Goal: Transaction & Acquisition: Purchase product/service

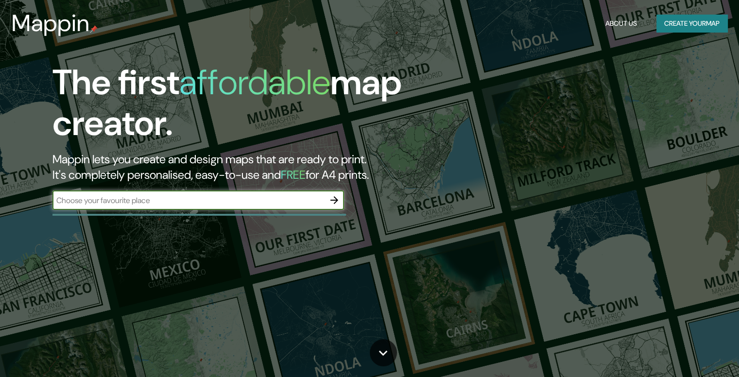
click at [671, 21] on button "Create your map" at bounding box center [692, 24] width 71 height 18
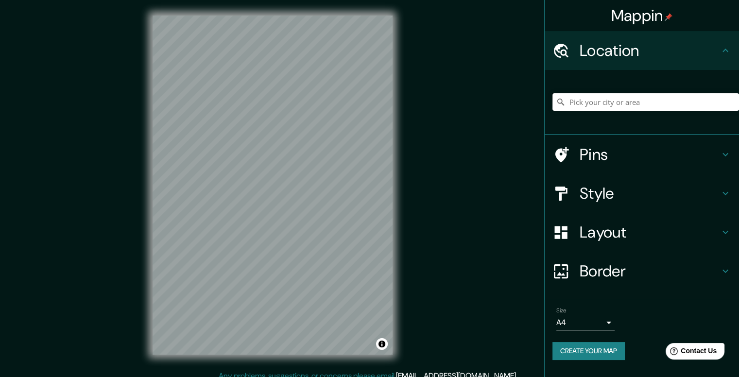
click at [603, 106] on input "Pick your city or area" at bounding box center [646, 101] width 187 height 17
click at [151, 216] on div "© Mapbox © OpenStreetMap Improve this map" at bounding box center [272, 185] width 271 height 370
click at [633, 105] on input "[GEOGRAPHIC_DATA], [GEOGRAPHIC_DATA]" at bounding box center [646, 101] width 187 height 17
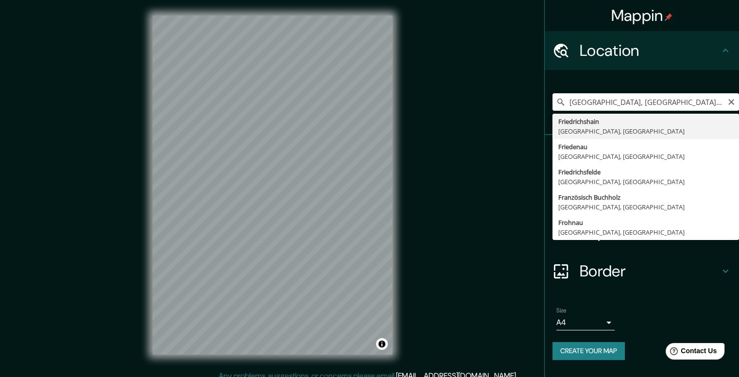
type input "[GEOGRAPHIC_DATA], [GEOGRAPHIC_DATA], [GEOGRAPHIC_DATA]"
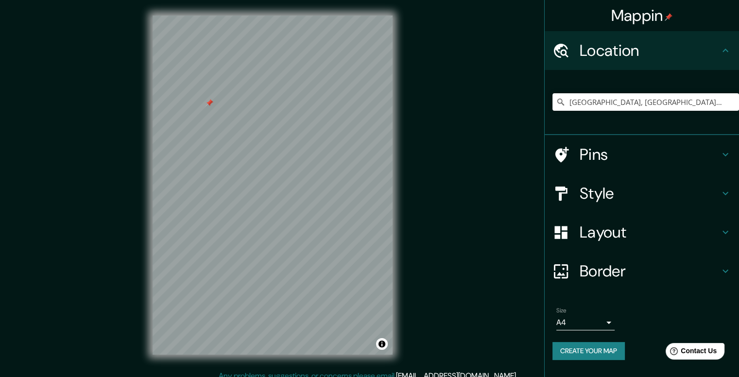
click at [729, 228] on icon at bounding box center [726, 232] width 12 height 12
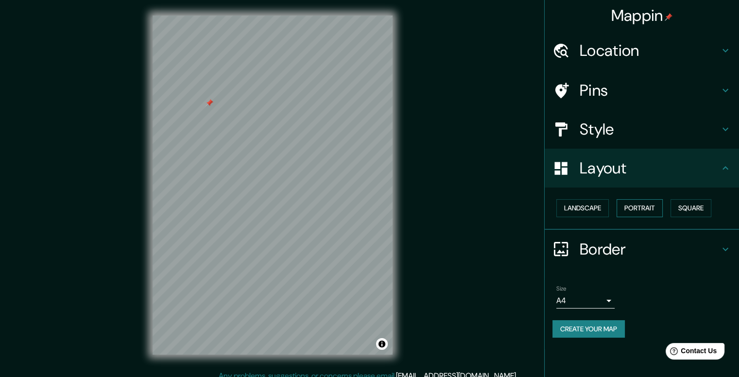
click at [652, 212] on button "Portrait" at bounding box center [640, 208] width 46 height 18
click at [684, 208] on button "Square" at bounding box center [691, 208] width 41 height 18
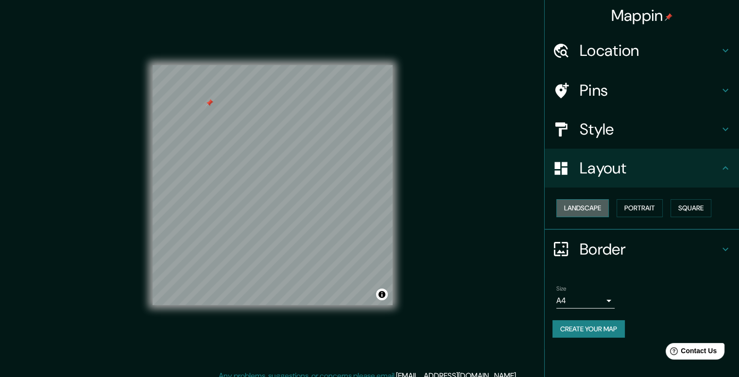
click at [600, 211] on button "Landscape" at bounding box center [582, 208] width 52 height 18
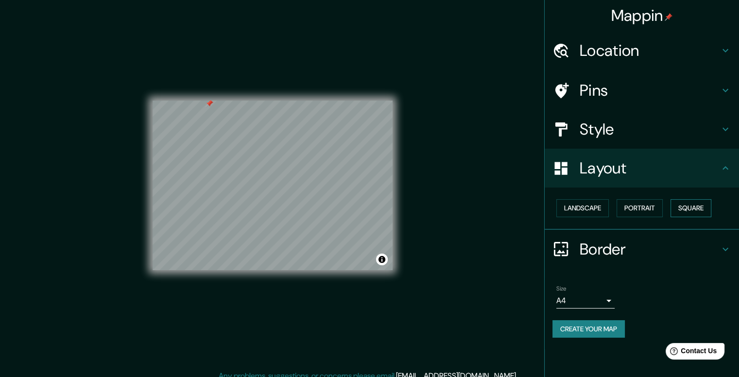
click at [685, 204] on button "Square" at bounding box center [691, 208] width 41 height 18
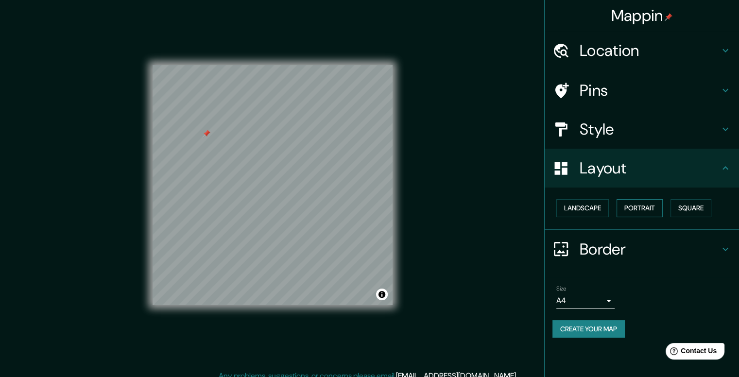
click at [657, 213] on button "Portrait" at bounding box center [640, 208] width 46 height 18
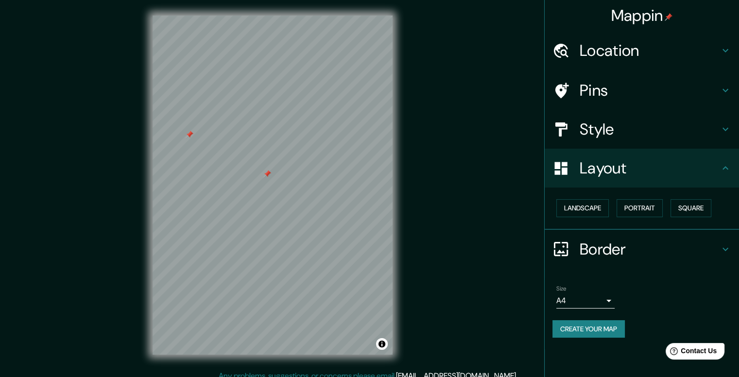
click at [266, 175] on div at bounding box center [267, 174] width 8 height 8
click at [708, 172] on h4 "Layout" at bounding box center [650, 167] width 140 height 19
click at [723, 173] on icon at bounding box center [726, 168] width 12 height 12
click at [728, 135] on div "Style" at bounding box center [642, 129] width 194 height 39
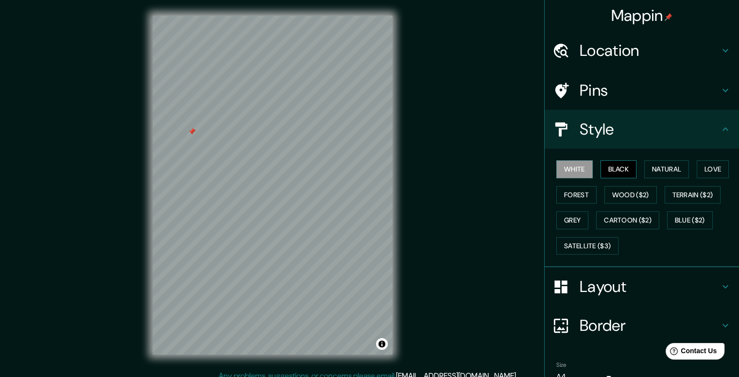
click at [628, 168] on button "Black" at bounding box center [619, 169] width 36 height 18
click at [706, 168] on button "Love" at bounding box center [713, 169] width 32 height 18
click at [576, 193] on button "Forest" at bounding box center [576, 195] width 40 height 18
drag, startPoint x: 672, startPoint y: 168, endPoint x: 629, endPoint y: 172, distance: 43.0
click at [673, 168] on button "Natural" at bounding box center [666, 169] width 45 height 18
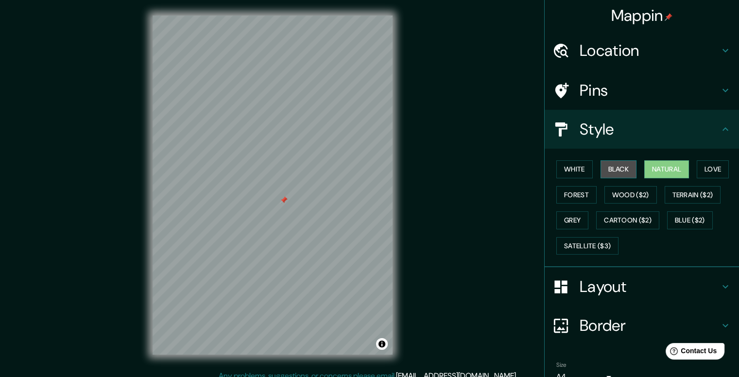
click at [611, 166] on button "Black" at bounding box center [619, 169] width 36 height 18
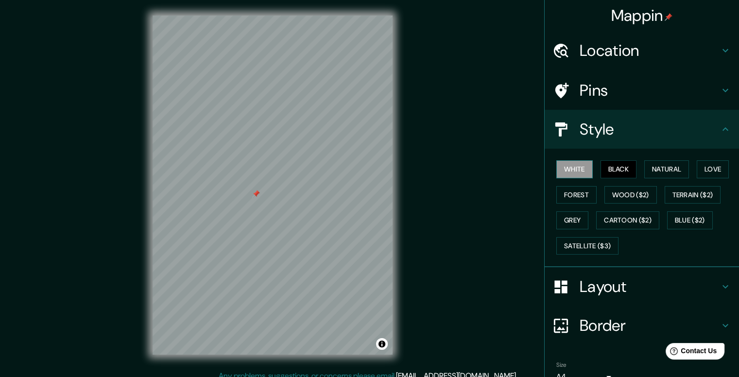
click at [578, 169] on button "White" at bounding box center [574, 169] width 36 height 18
click at [563, 216] on button "Grey" at bounding box center [572, 220] width 32 height 18
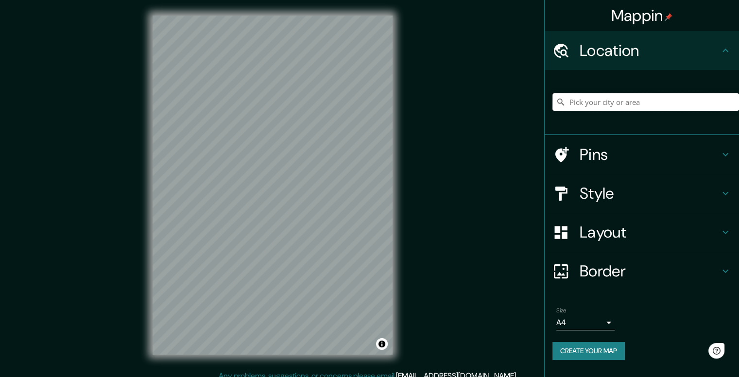
click at [675, 101] on input "Pick your city or area" at bounding box center [646, 101] width 187 height 17
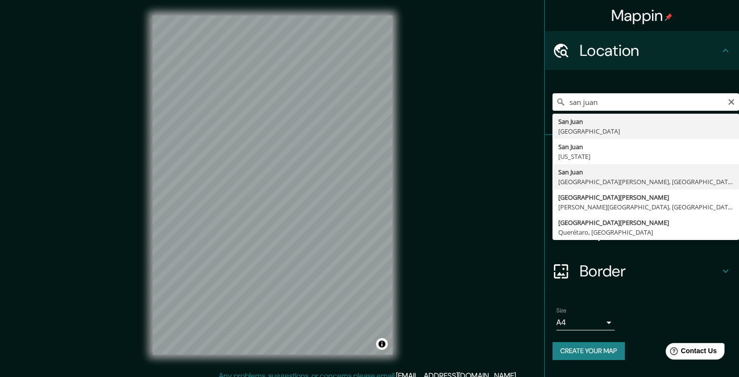
type input "San Juan, Provincia de San Juan, Argentina"
